Goal: Find contact information: Find contact information

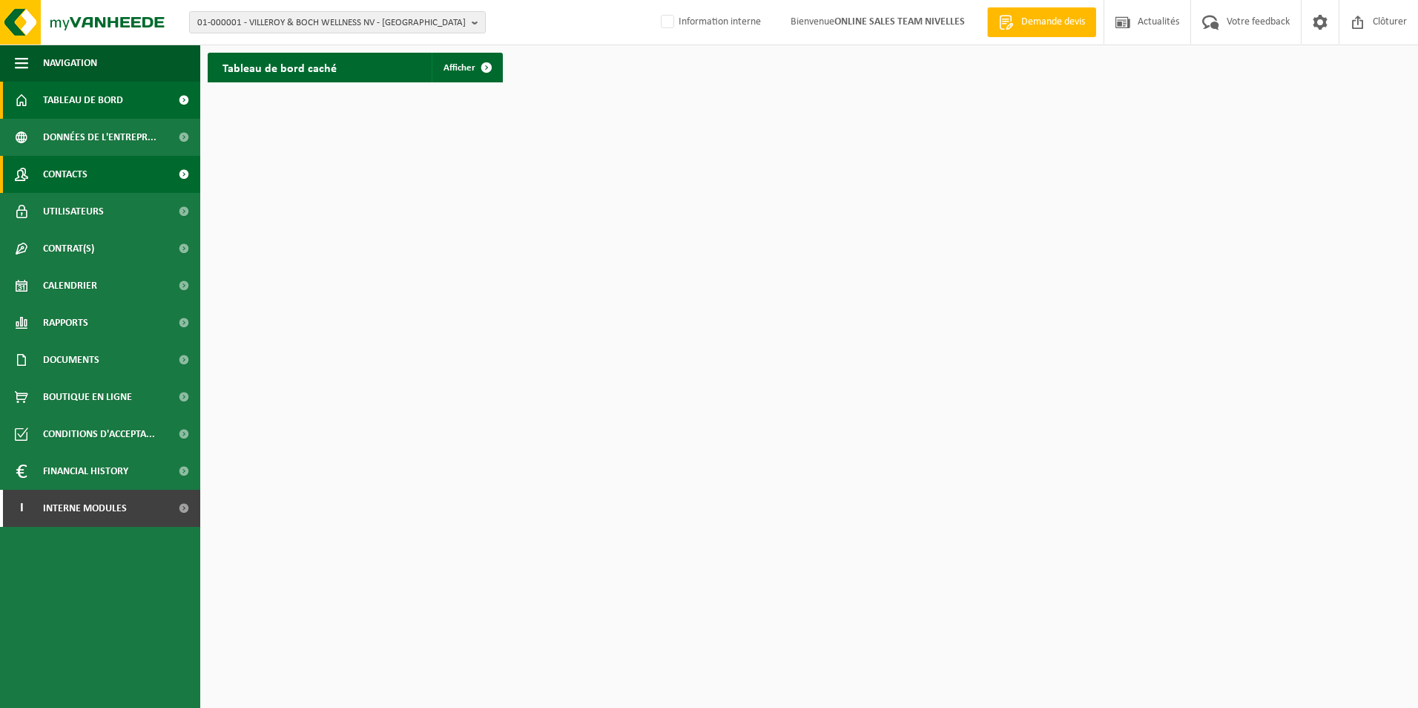
click at [75, 177] on span "Contacts" at bounding box center [65, 174] width 45 height 37
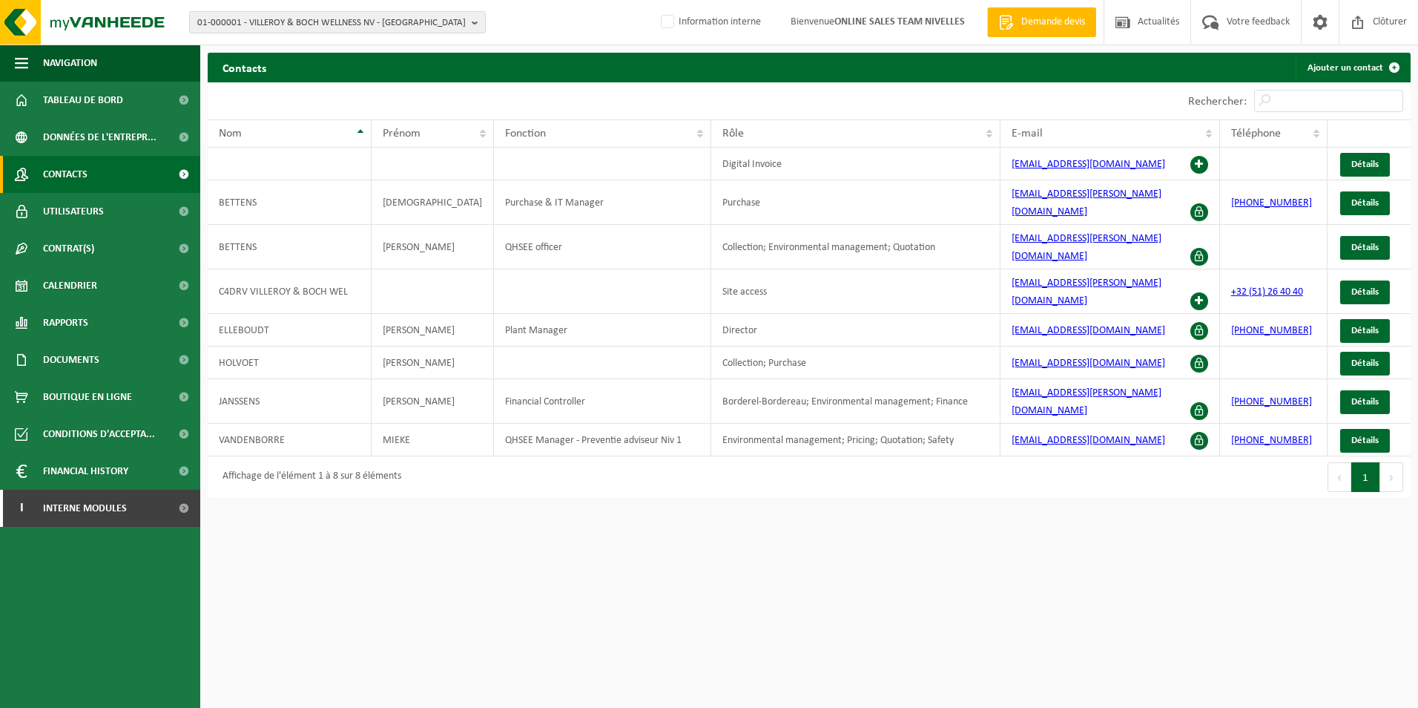
click at [358, 25] on span "01-000001 - VILLEROY & BOCH WELLNESS NV - [GEOGRAPHIC_DATA]" at bounding box center [331, 23] width 268 height 22
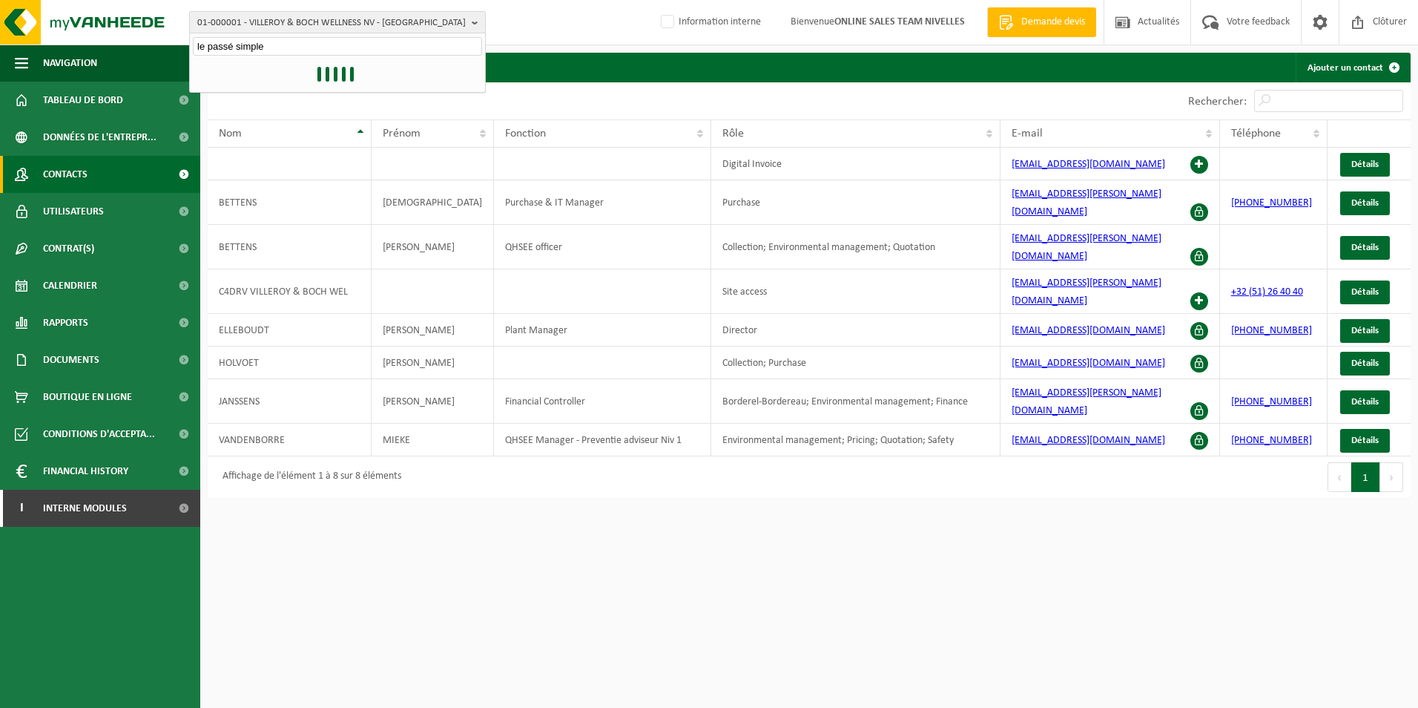
type input "le passé simple"
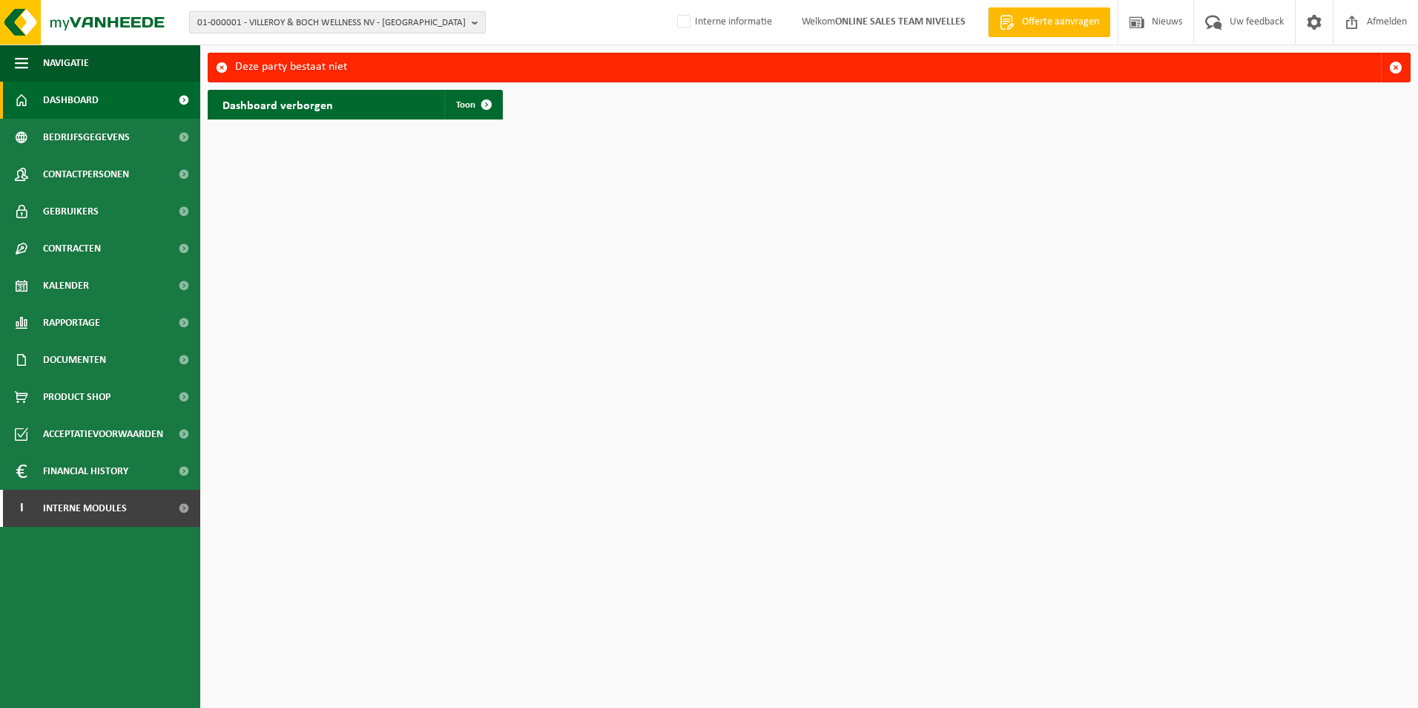
click at [255, 24] on span "01-000001 - VILLEROY & BOCH WELLNESS NV - [GEOGRAPHIC_DATA]" at bounding box center [331, 23] width 268 height 22
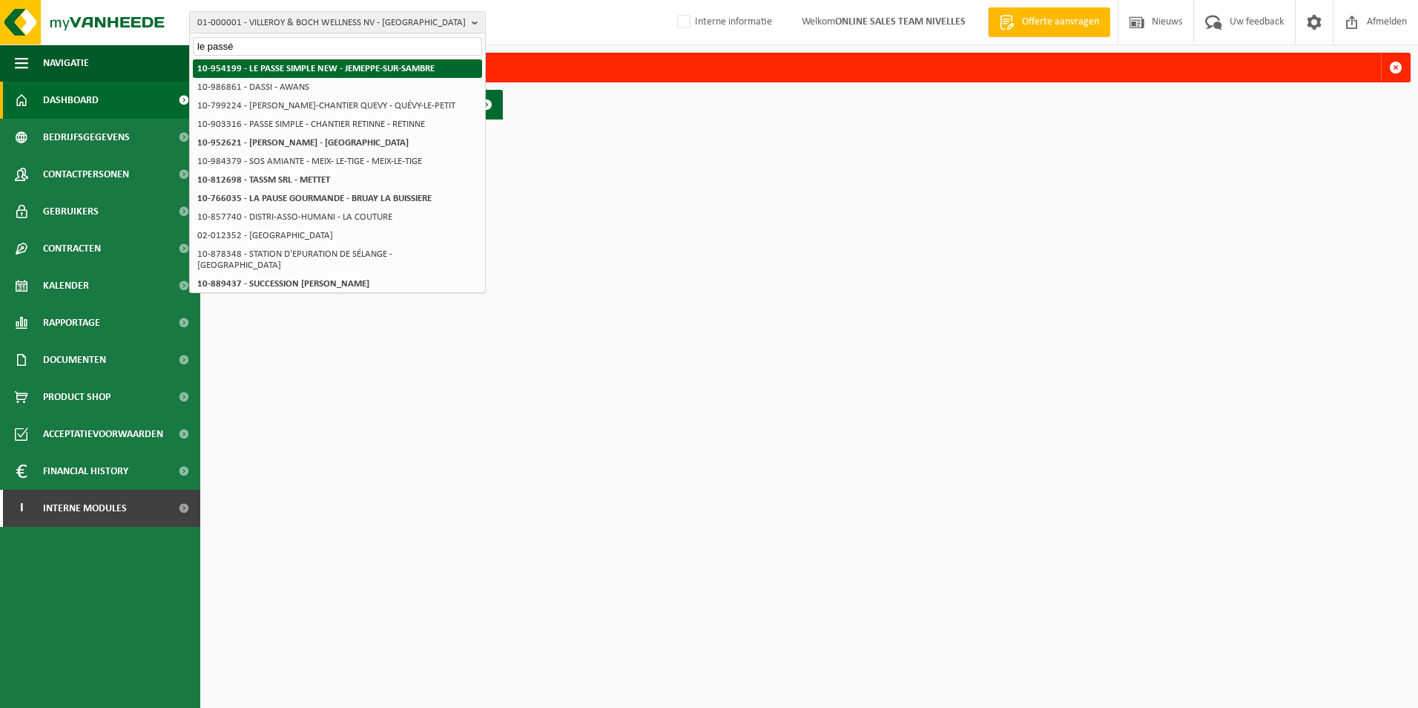
type input "le passé"
click at [262, 71] on strong "10-954199 - LE PASSE SIMPLE NEW - JEMEPPE-SUR-SAMBRE" at bounding box center [315, 69] width 237 height 10
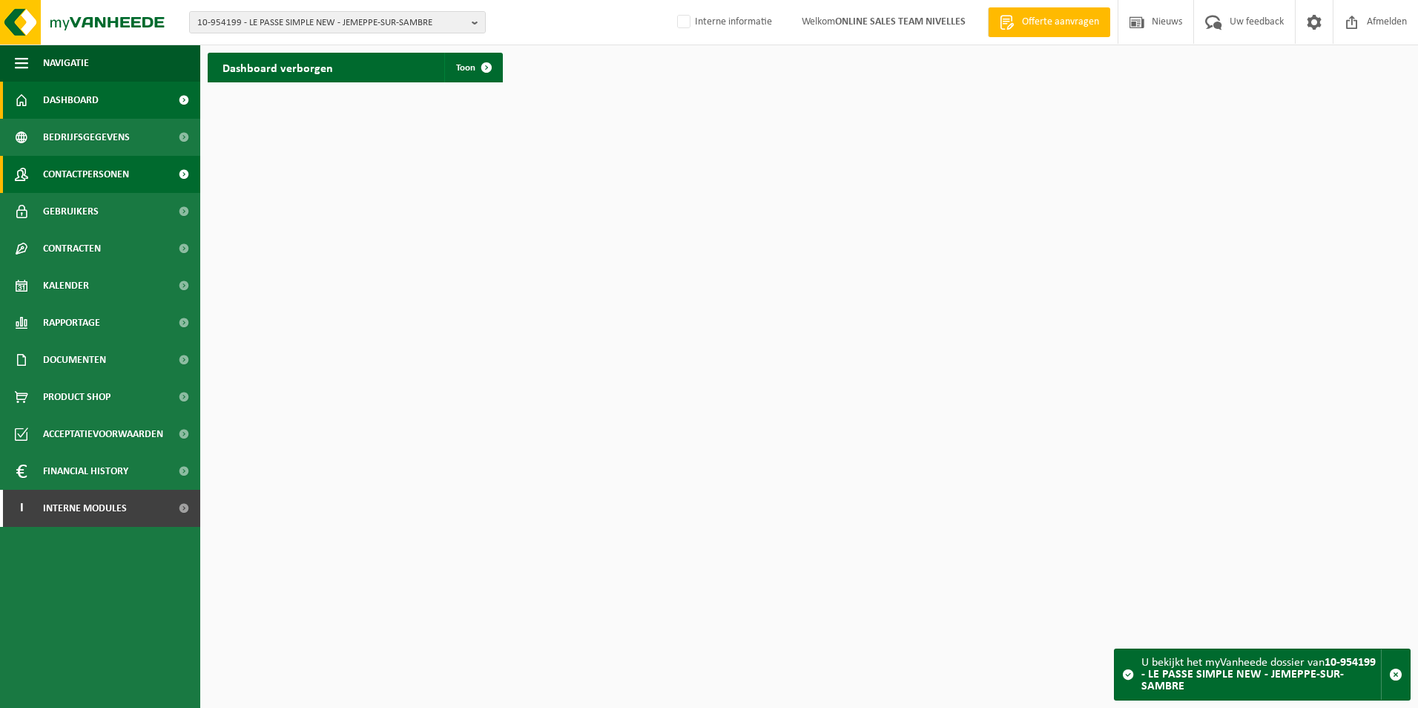
click at [88, 171] on span "Contactpersonen" at bounding box center [86, 174] width 86 height 37
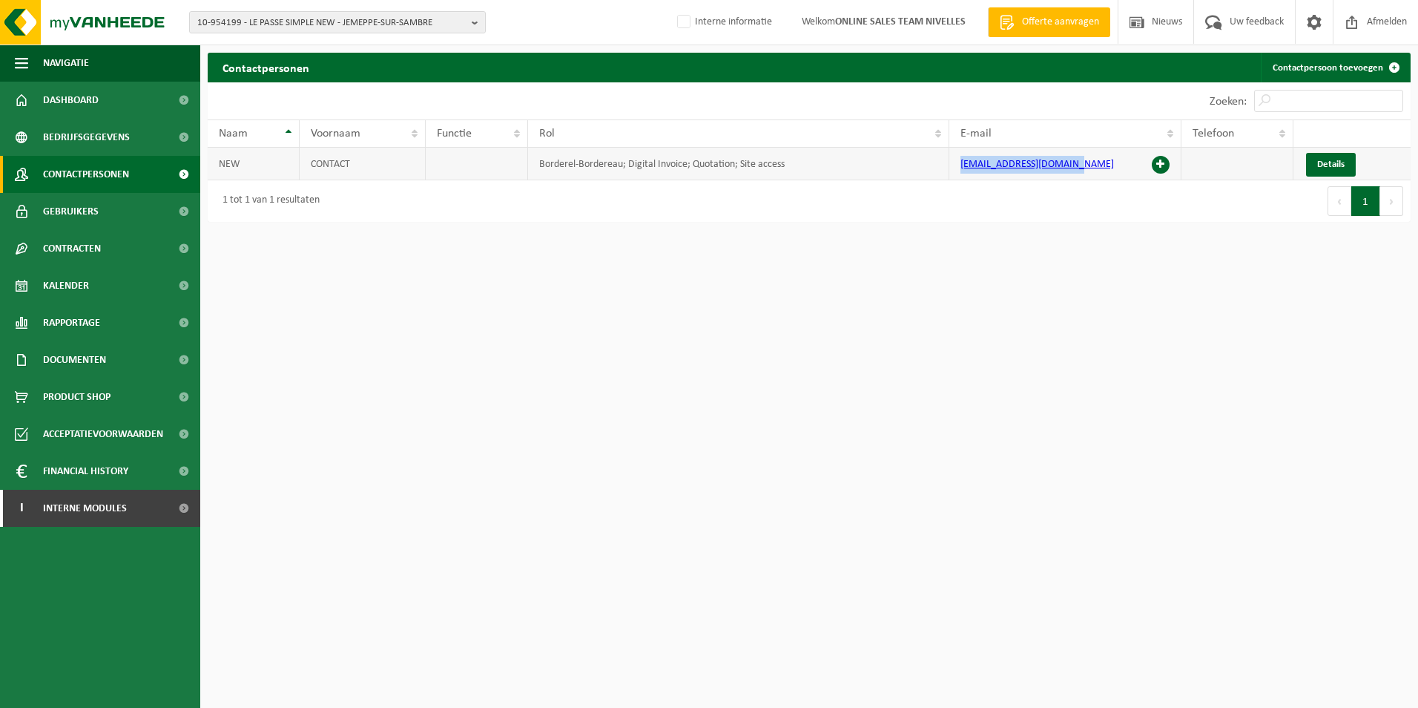
drag, startPoint x: 1078, startPoint y: 162, endPoint x: 957, endPoint y: 168, distance: 121.8
click at [957, 168] on td "info@le-passe-simple.be" at bounding box center [1065, 164] width 232 height 33
copy link "info@le-passe-simple.be"
click at [128, 362] on link "Documenten" at bounding box center [100, 359] width 200 height 37
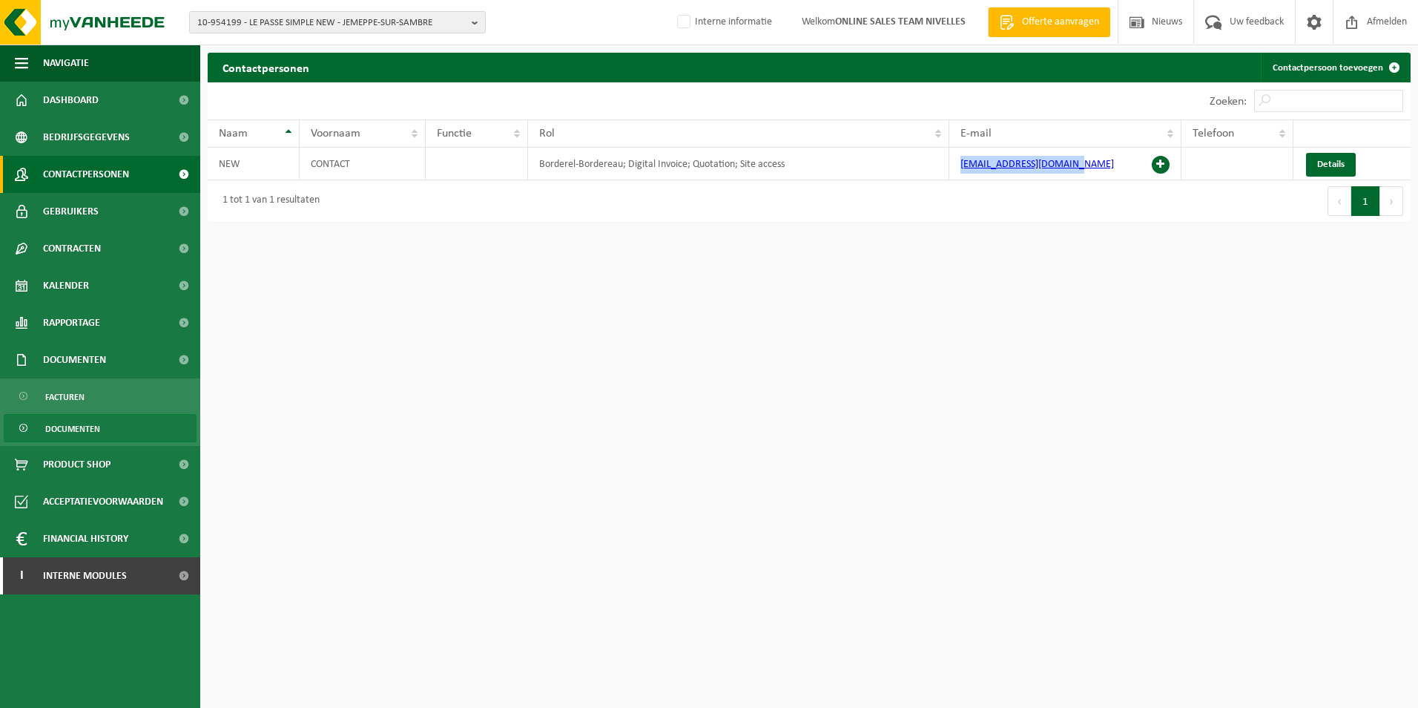
click at [124, 423] on link "Documenten" at bounding box center [100, 428] width 193 height 28
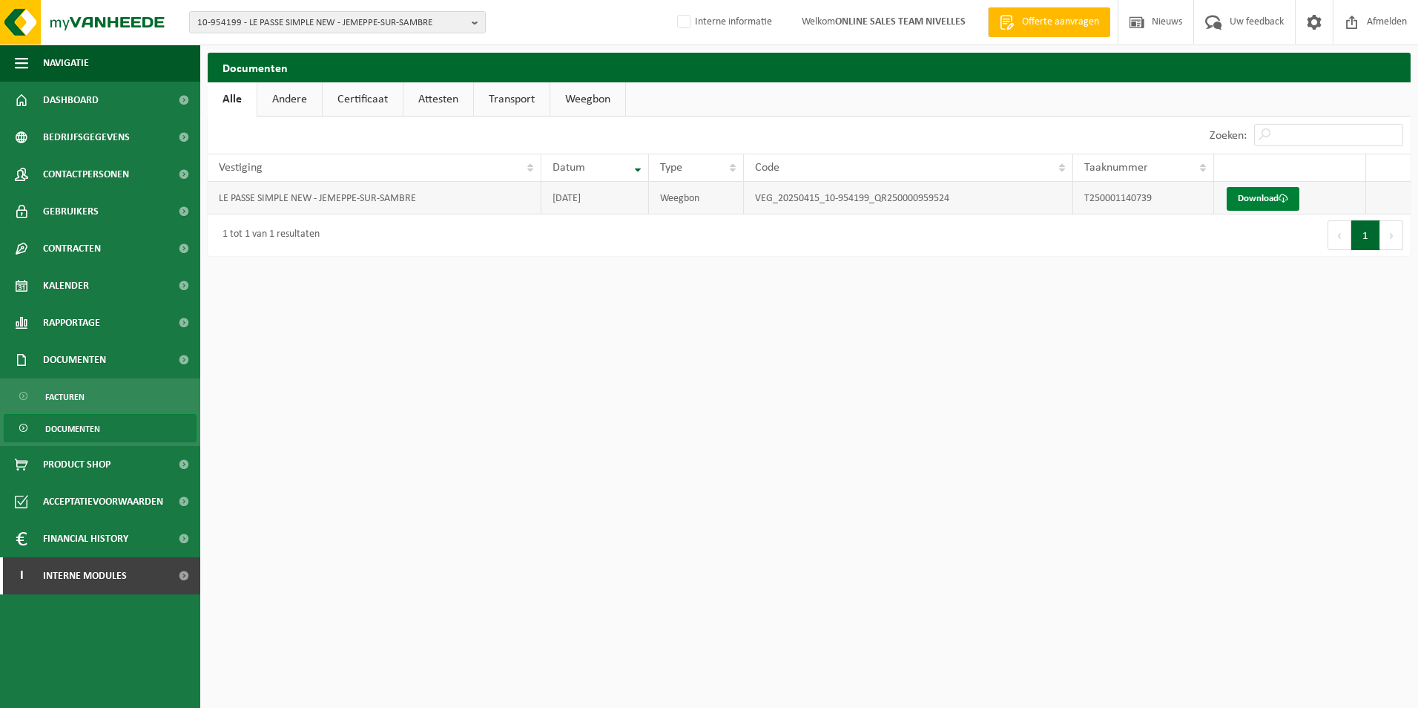
click at [1262, 195] on link "Download" at bounding box center [1263, 199] width 73 height 24
click at [1256, 199] on link "Download" at bounding box center [1263, 199] width 73 height 24
click at [102, 401] on link "Facturen" at bounding box center [100, 396] width 193 height 28
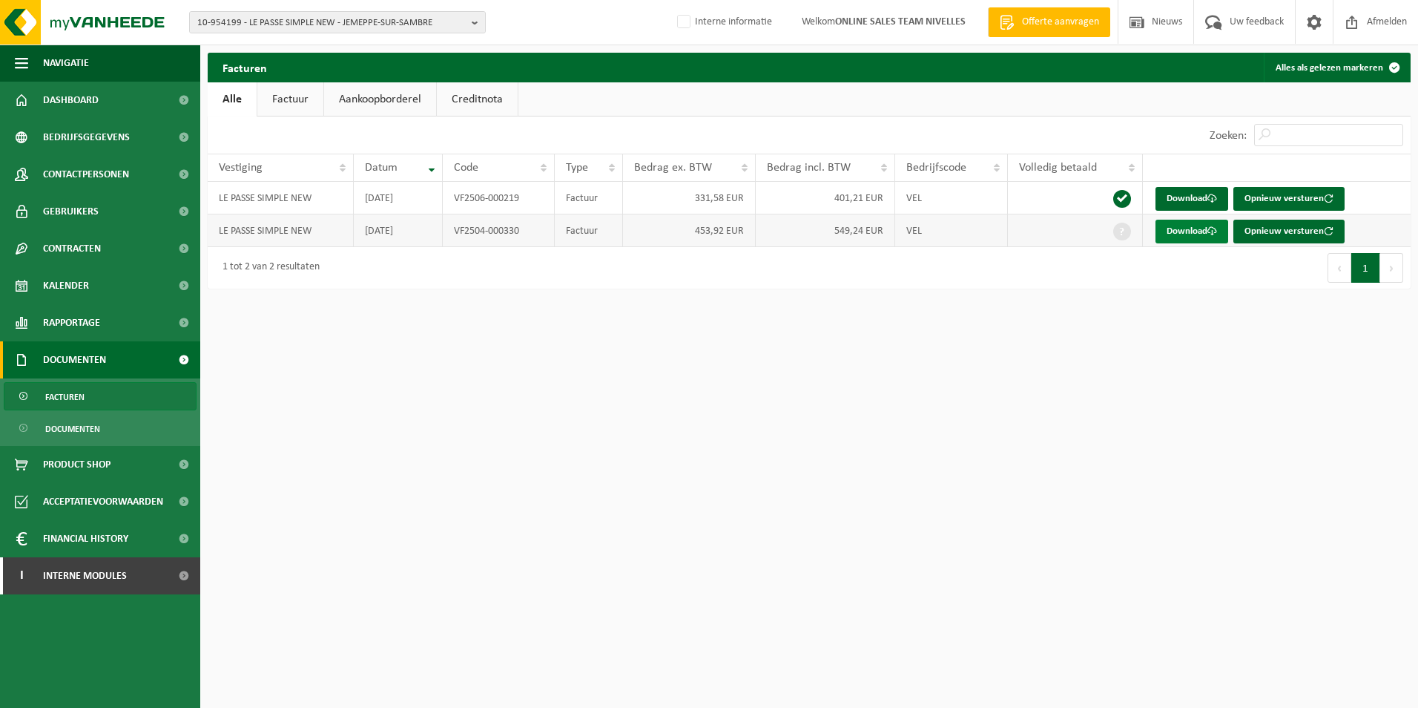
click at [1202, 232] on link "Download" at bounding box center [1192, 232] width 73 height 24
